Goal: Find specific page/section: Find specific page/section

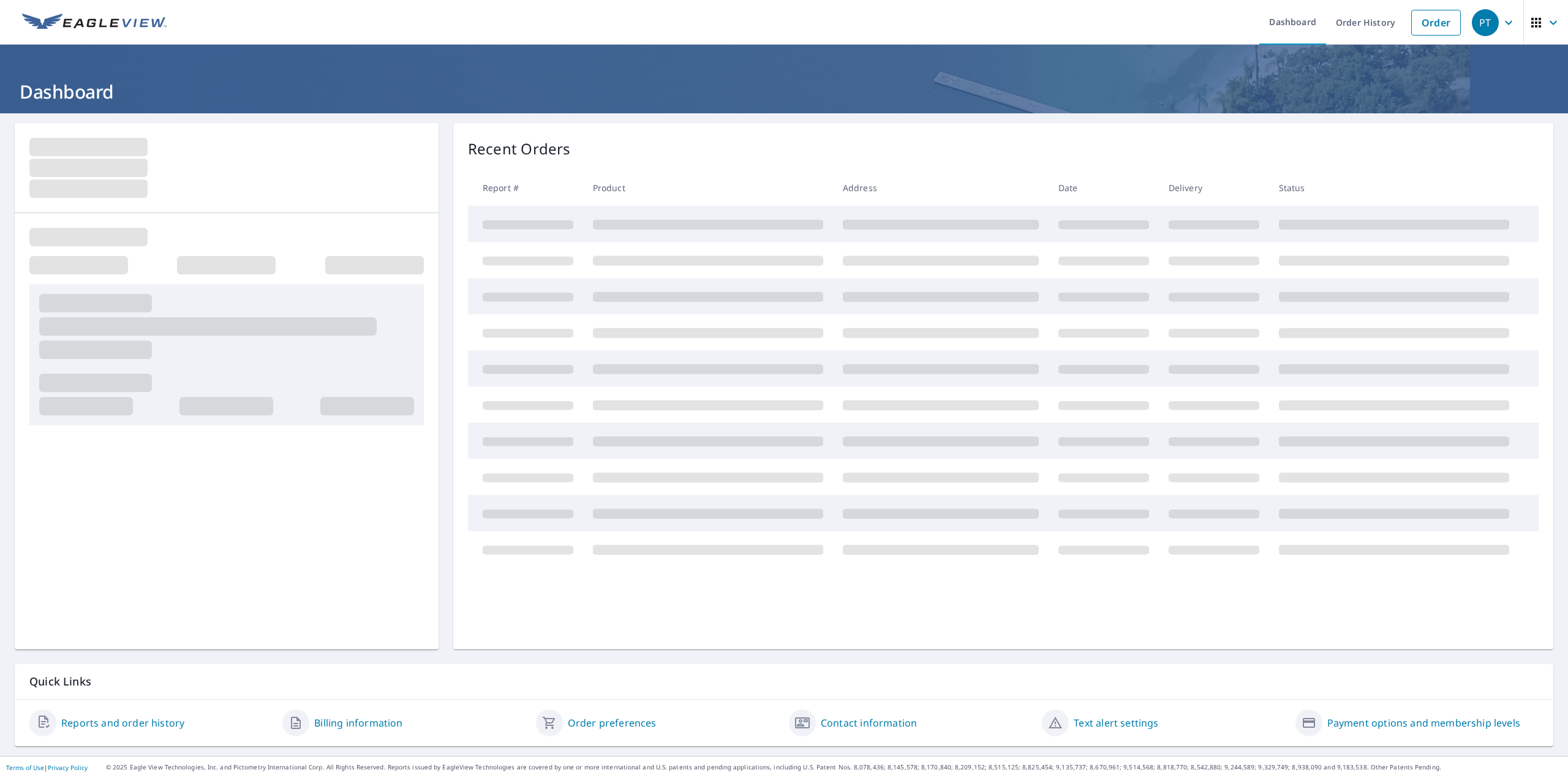
click at [1501, 17] on icon "button" at bounding box center [1509, 23] width 15 height 15
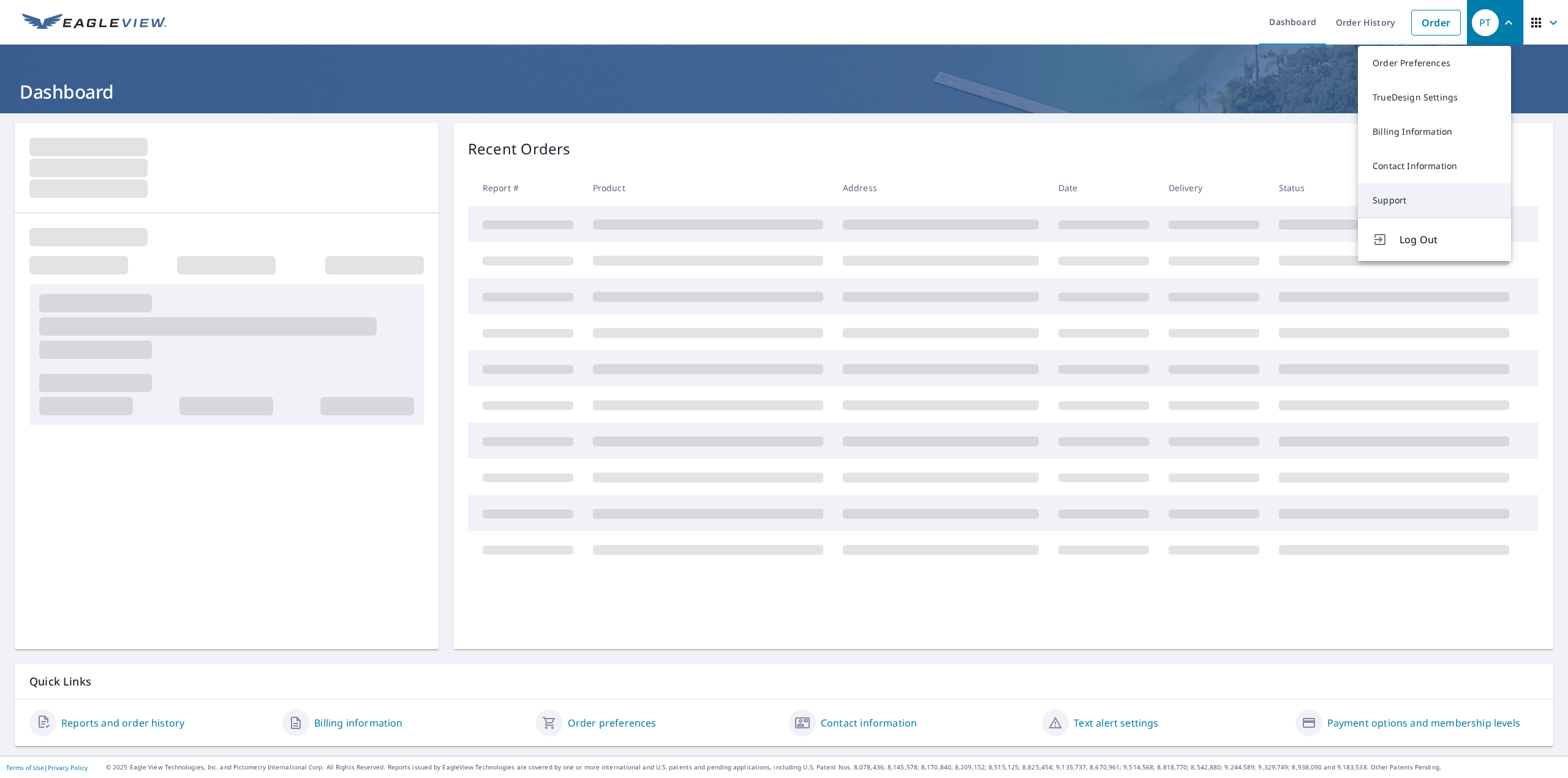
click at [1423, 206] on link "Support" at bounding box center [1434, 200] width 153 height 34
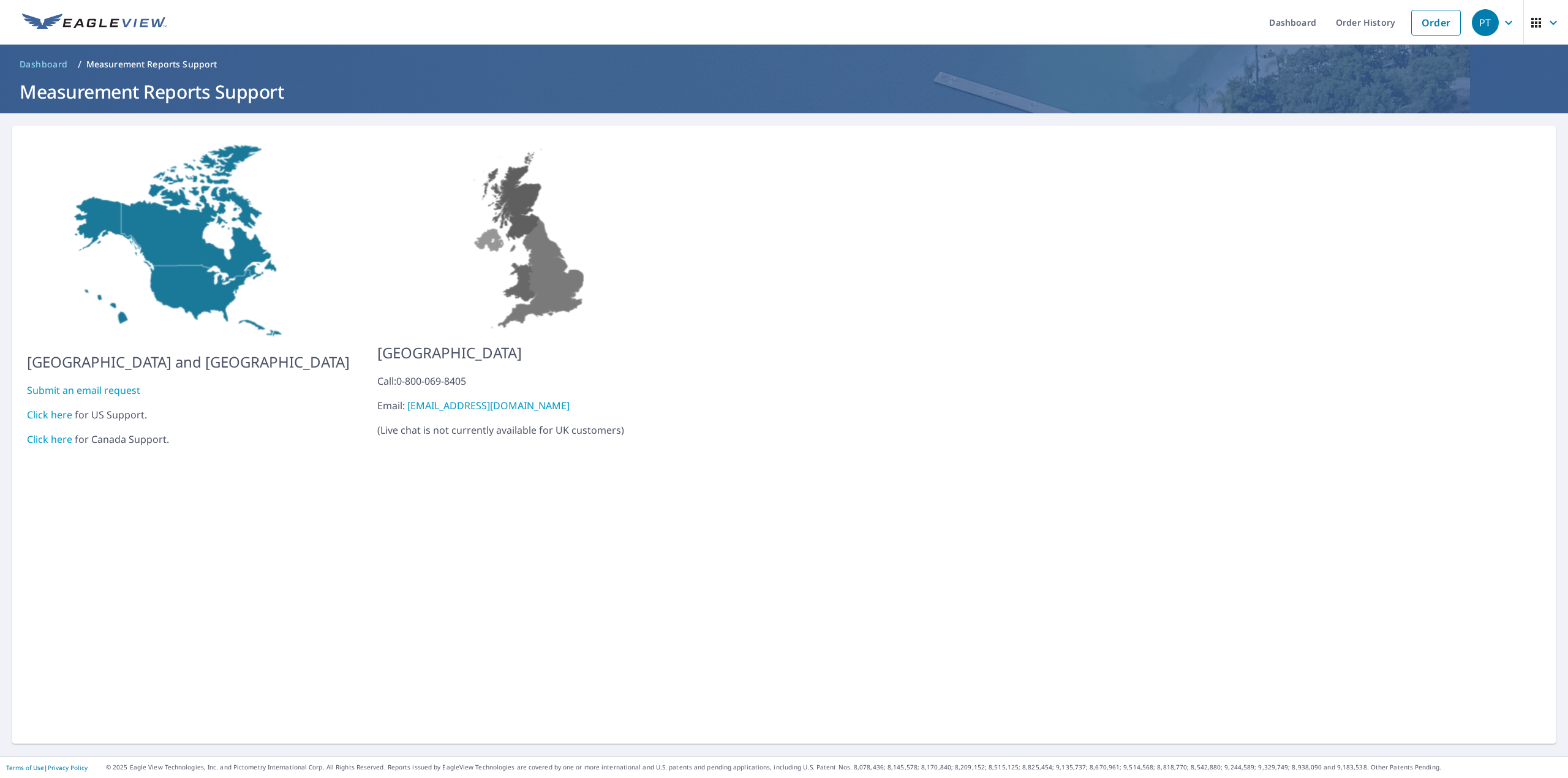
click at [1501, 17] on icon "button" at bounding box center [1509, 23] width 15 height 15
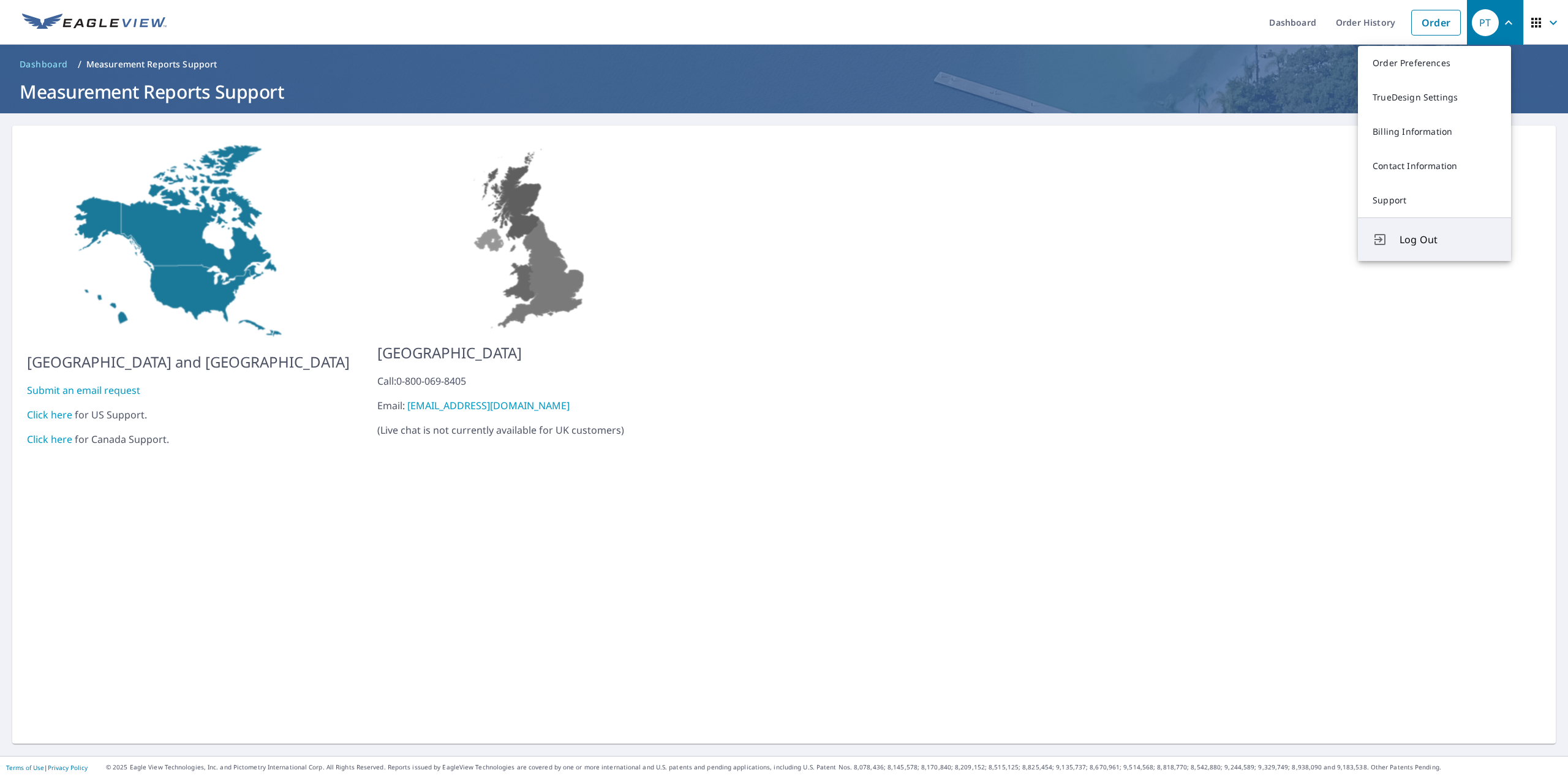
click at [1419, 237] on span "Log Out" at bounding box center [1447, 240] width 97 height 15
